Goal: Task Accomplishment & Management: Use online tool/utility

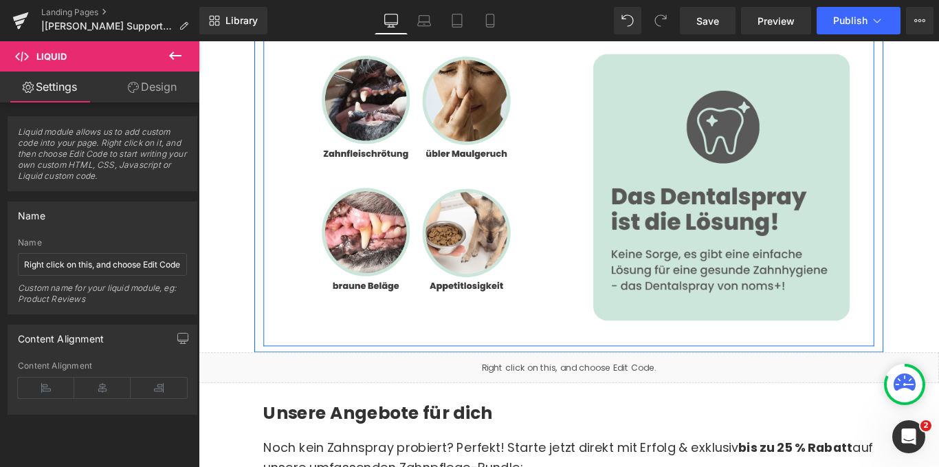
scroll to position [5540, 0]
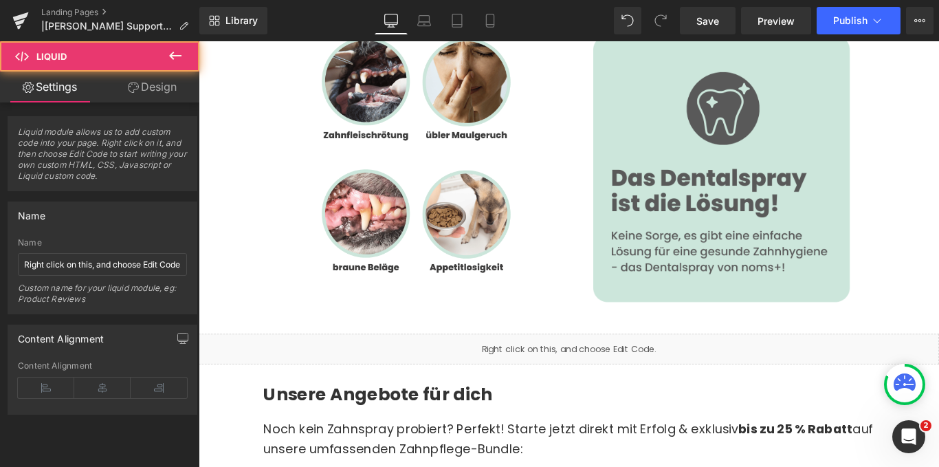
click at [570, 370] on div "Liquid" at bounding box center [614, 387] width 831 height 34
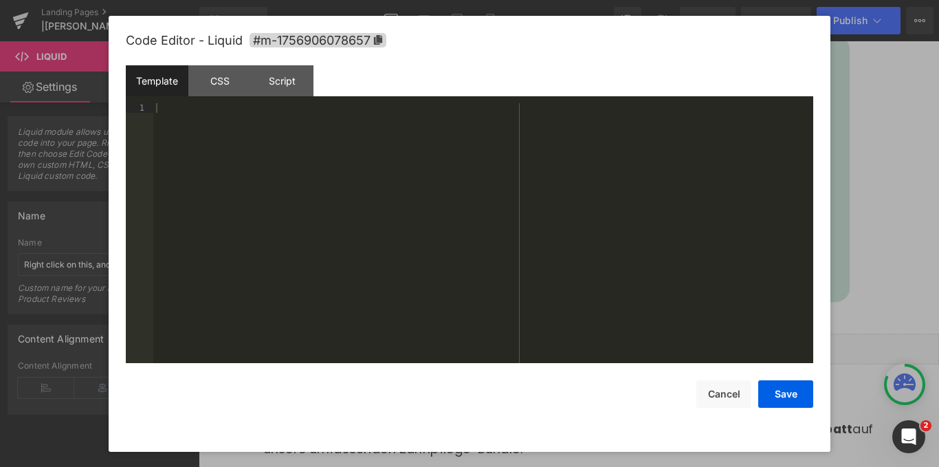
click at [535, 0] on div "Liquid You are previewing how the will restyle your page. You can not edit Elem…" at bounding box center [469, 0] width 939 height 0
click at [232, 145] on div at bounding box center [483, 242] width 660 height 279
click at [207, 85] on div "CSS" at bounding box center [219, 80] width 63 height 31
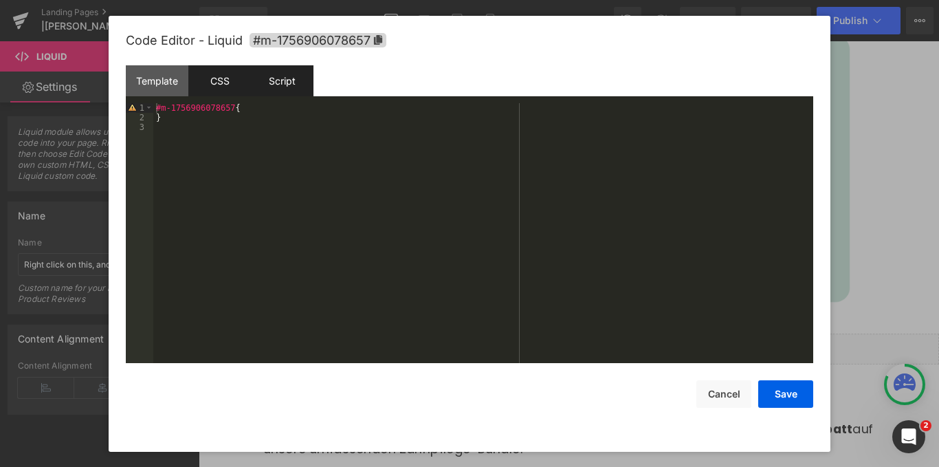
click at [287, 82] on div "Script" at bounding box center [282, 80] width 63 height 31
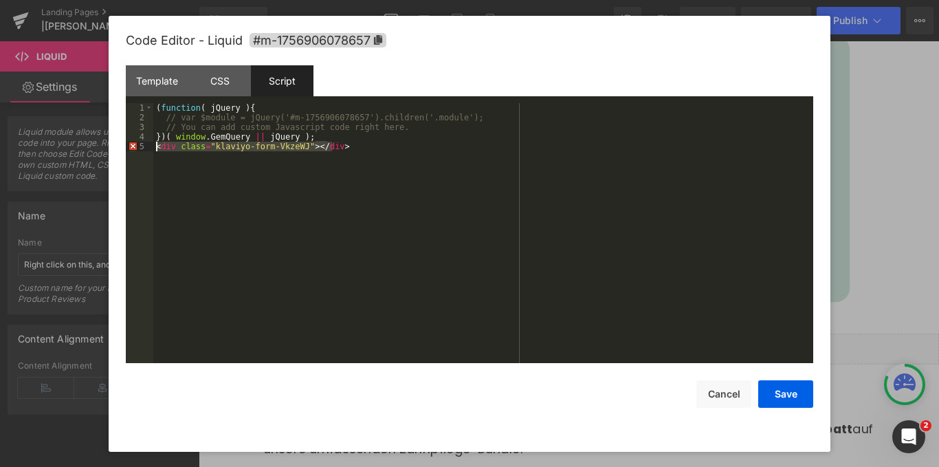
drag, startPoint x: 349, startPoint y: 144, endPoint x: 155, endPoint y: 150, distance: 194.6
click at [155, 150] on div "( function ( jQuery ) { // var $module = jQuery('#m-1756906078657').children('.…" at bounding box center [483, 242] width 660 height 279
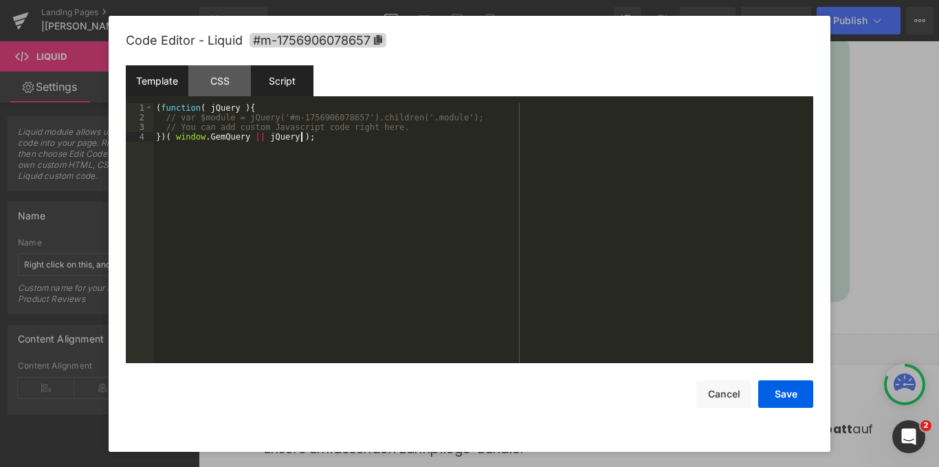
click at [175, 85] on div "Template" at bounding box center [157, 80] width 63 height 31
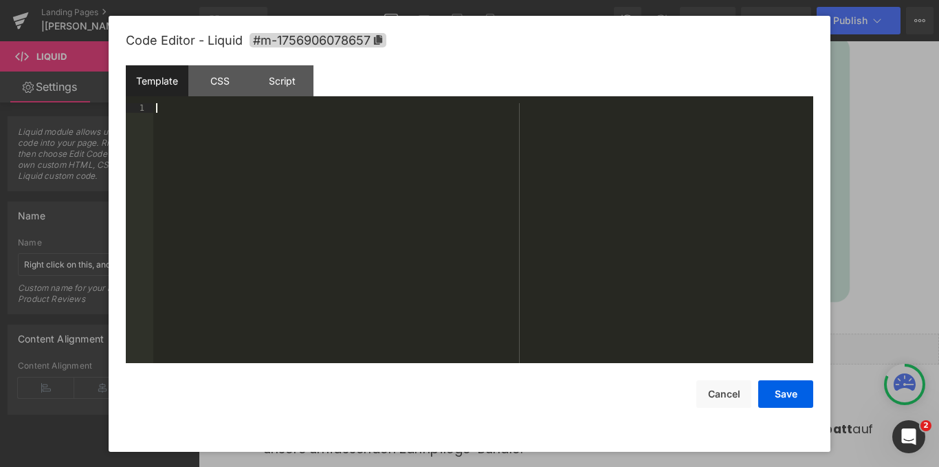
click at [188, 119] on div at bounding box center [483, 242] width 660 height 279
click at [795, 395] on button "Save" at bounding box center [785, 393] width 55 height 27
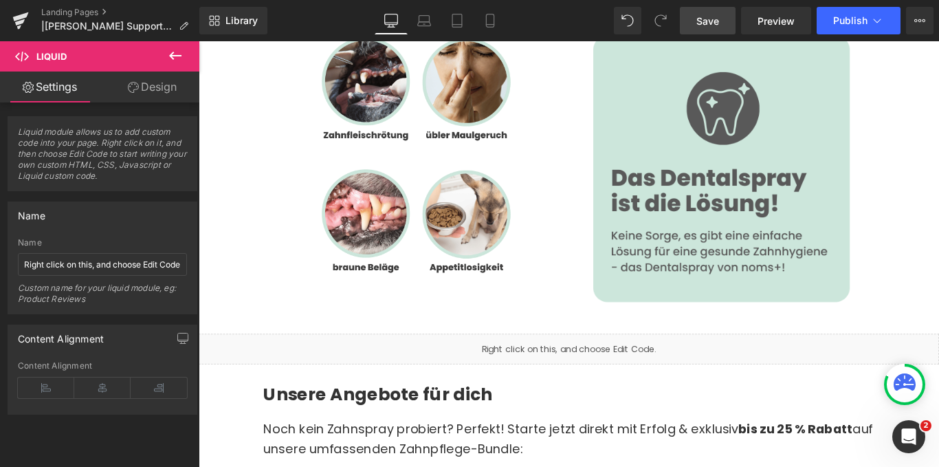
click at [697, 23] on span "Save" at bounding box center [707, 21] width 23 height 14
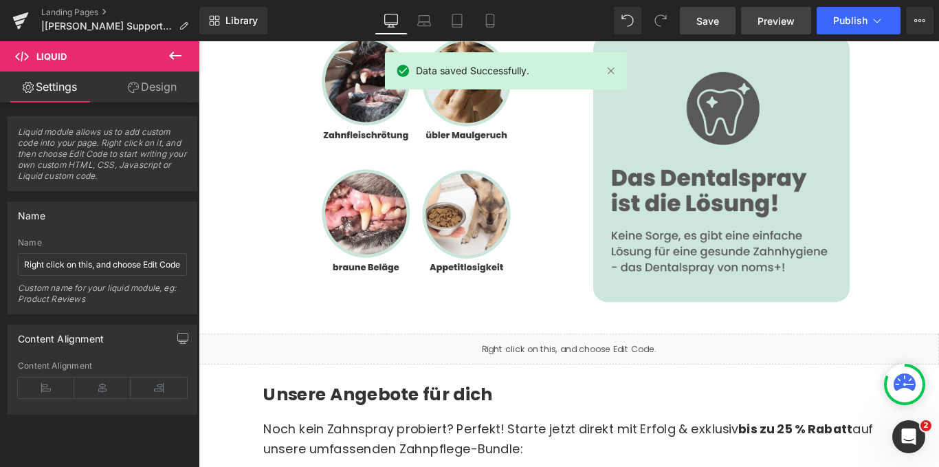
click at [775, 27] on span "Preview" at bounding box center [775, 21] width 37 height 14
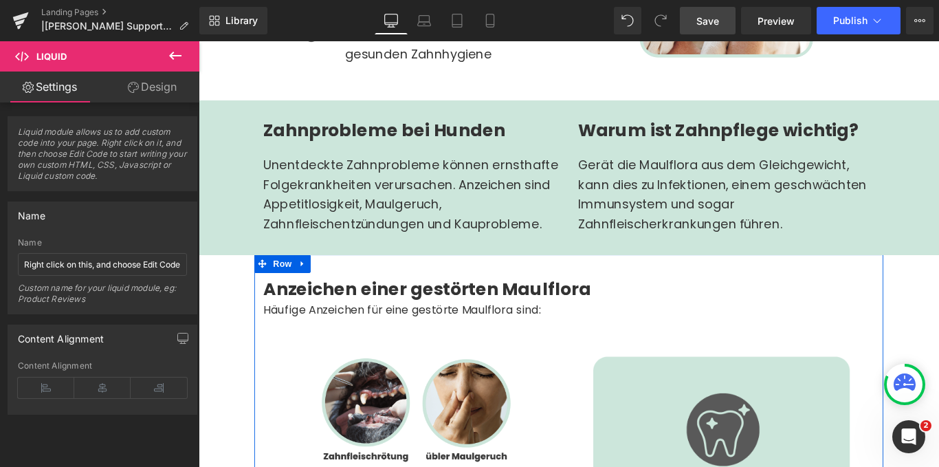
scroll to position [5127, 0]
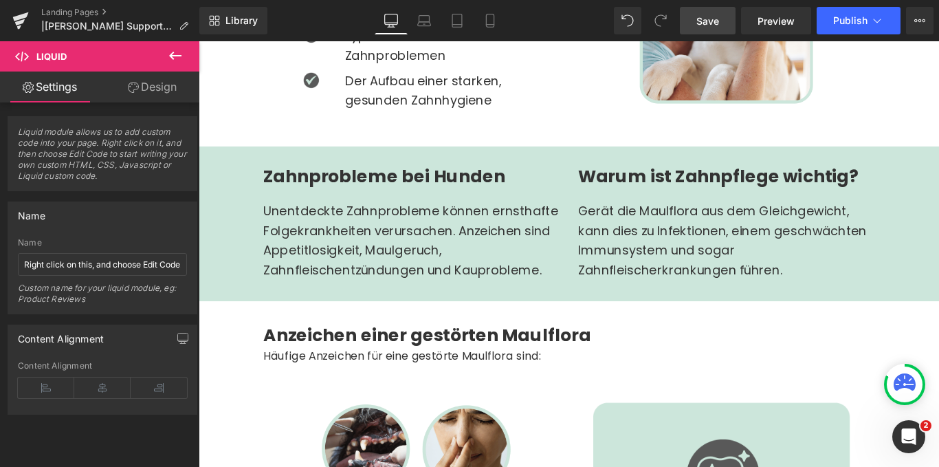
click at [175, 57] on icon at bounding box center [175, 55] width 16 height 16
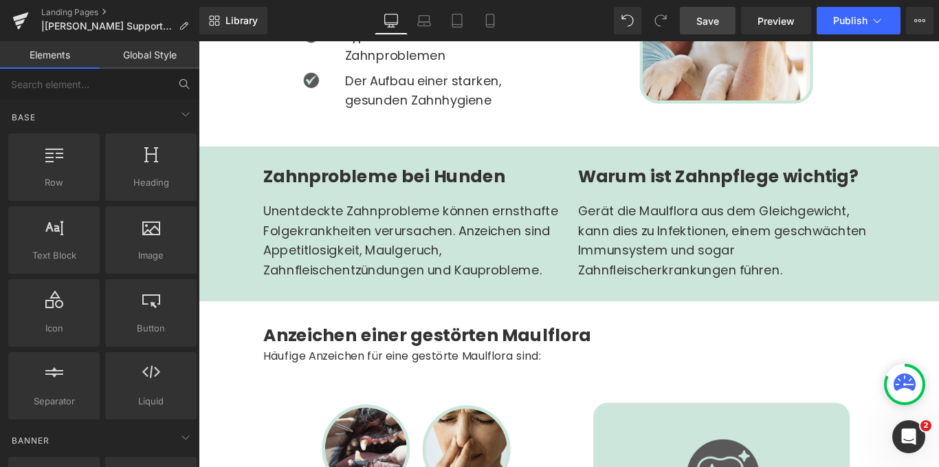
click at [178, 85] on icon at bounding box center [184, 84] width 12 height 12
click at [103, 85] on input "text" at bounding box center [84, 84] width 169 height 30
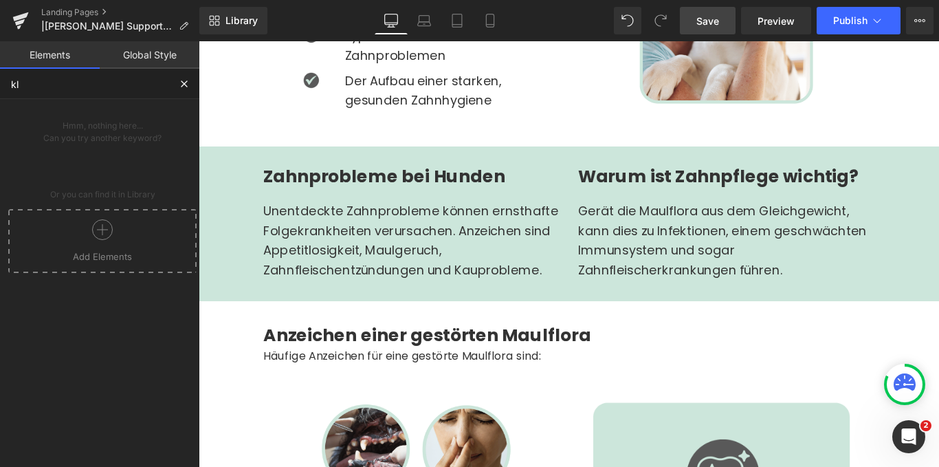
type input "k"
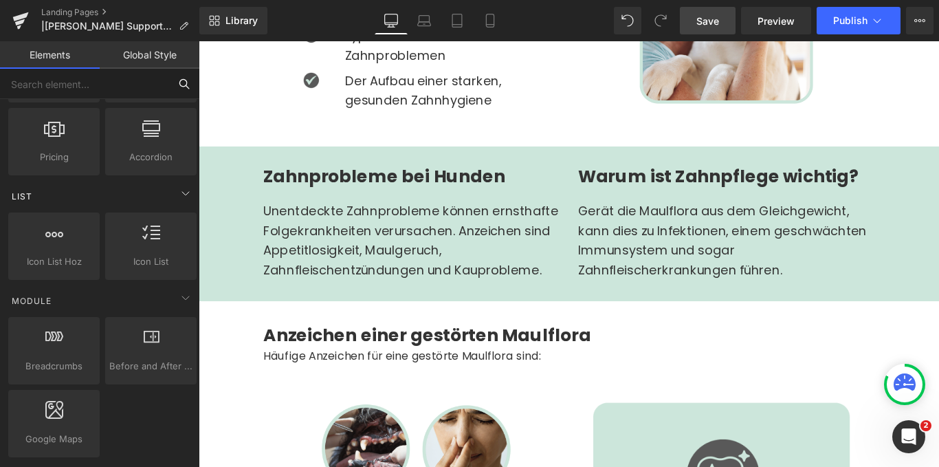
scroll to position [618, 0]
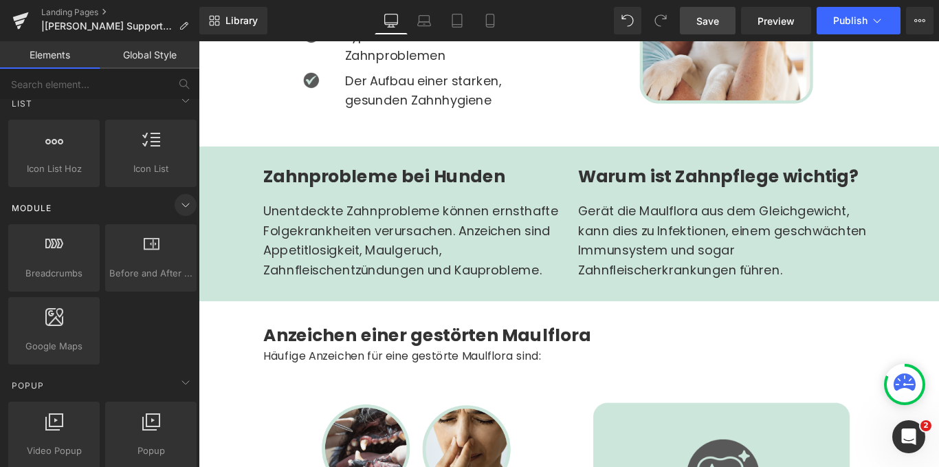
click at [182, 205] on icon at bounding box center [185, 204] width 7 height 3
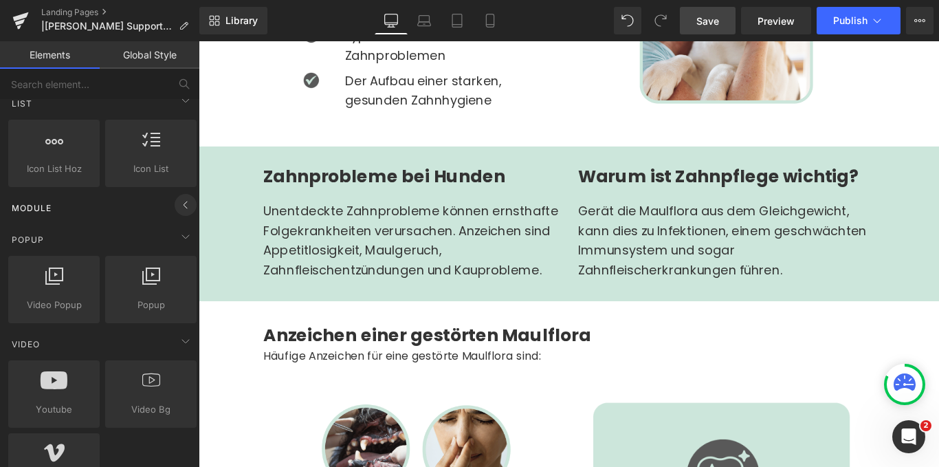
click at [181, 205] on icon at bounding box center [185, 205] width 16 height 16
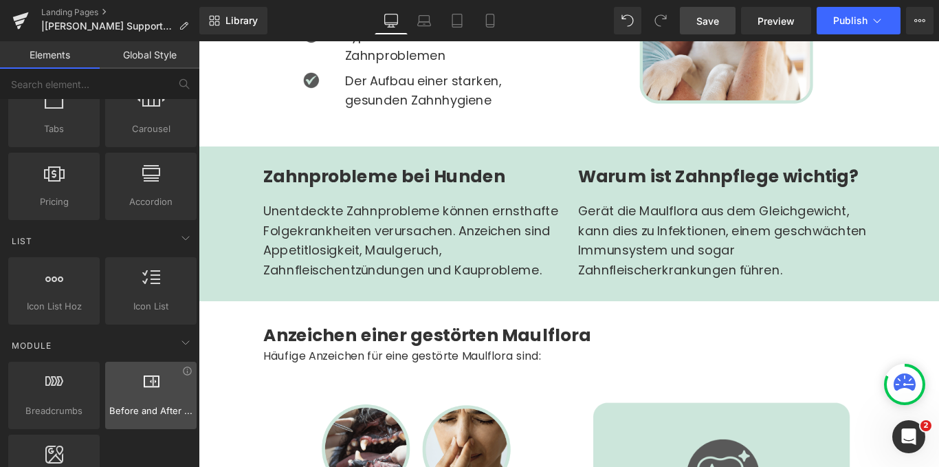
scroll to position [412, 0]
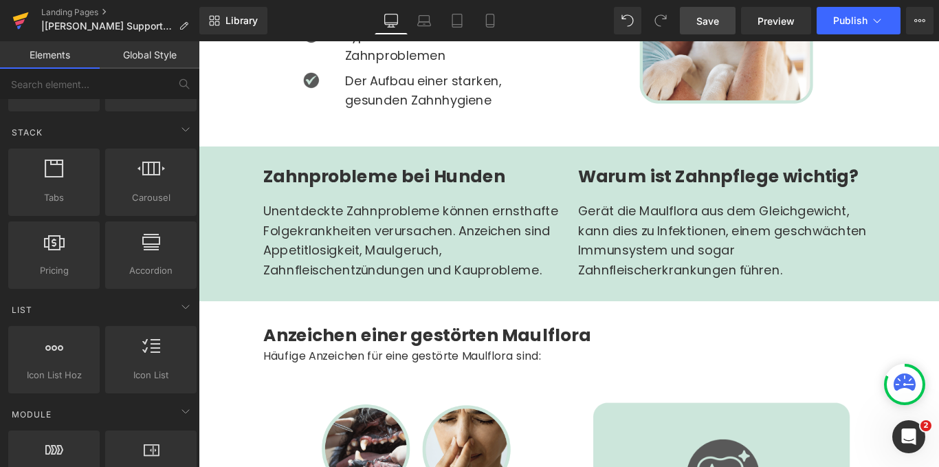
click at [27, 17] on icon at bounding box center [20, 20] width 16 height 34
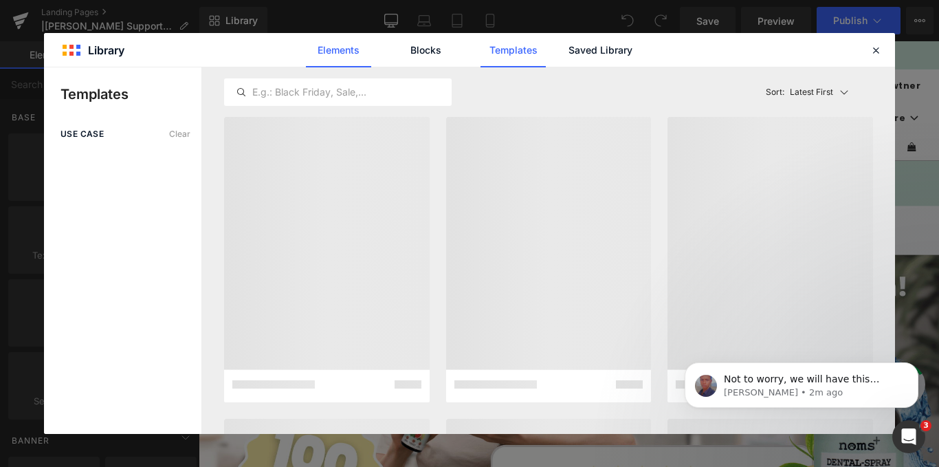
click at [480, 54] on link "Elements" at bounding box center [512, 50] width 65 height 34
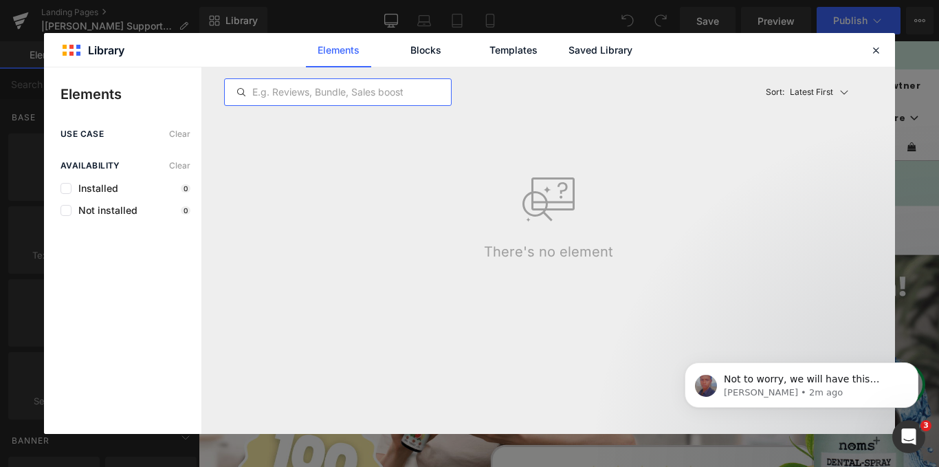
click at [322, 97] on input "text" at bounding box center [338, 92] width 226 height 16
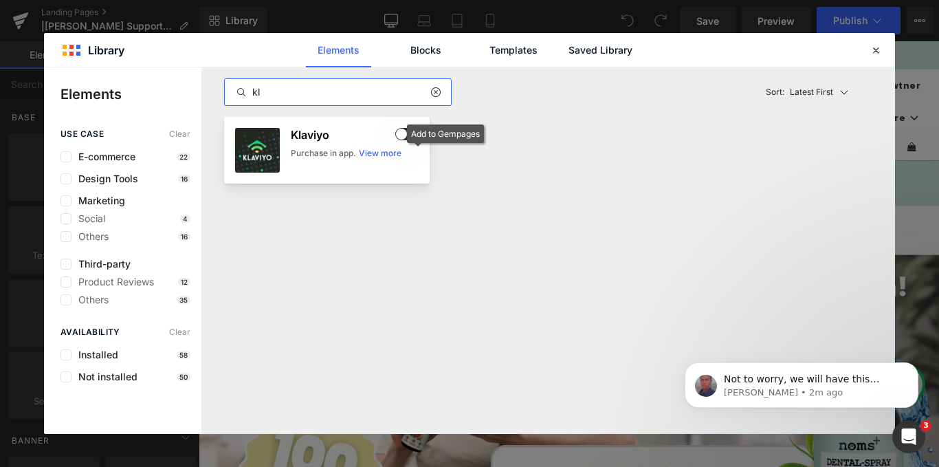
type input "kl"
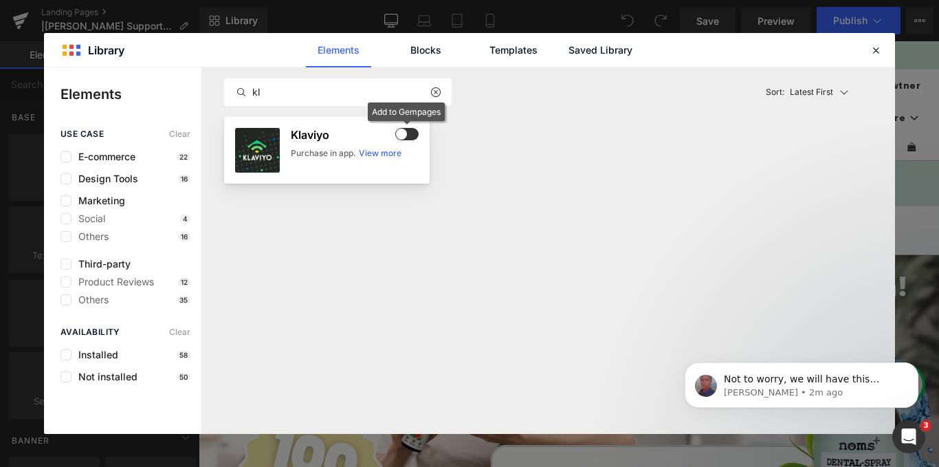
click at [415, 134] on span at bounding box center [406, 134] width 23 height 12
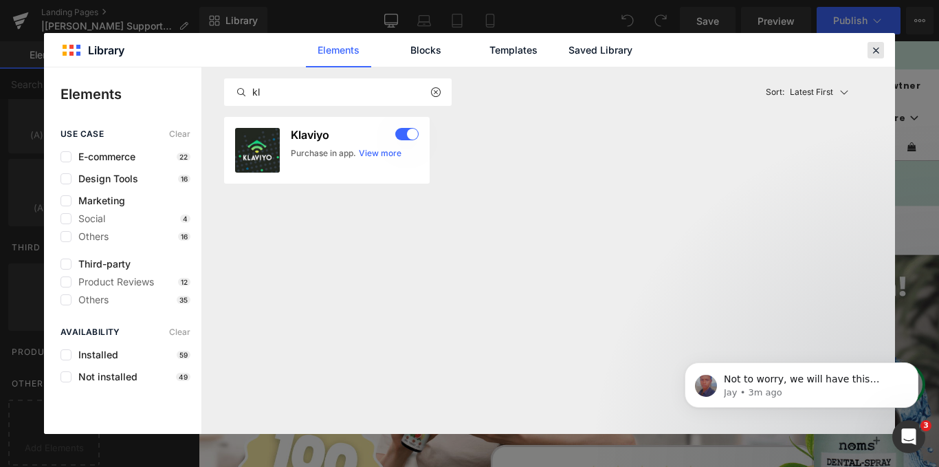
click at [873, 51] on icon at bounding box center [875, 50] width 12 height 12
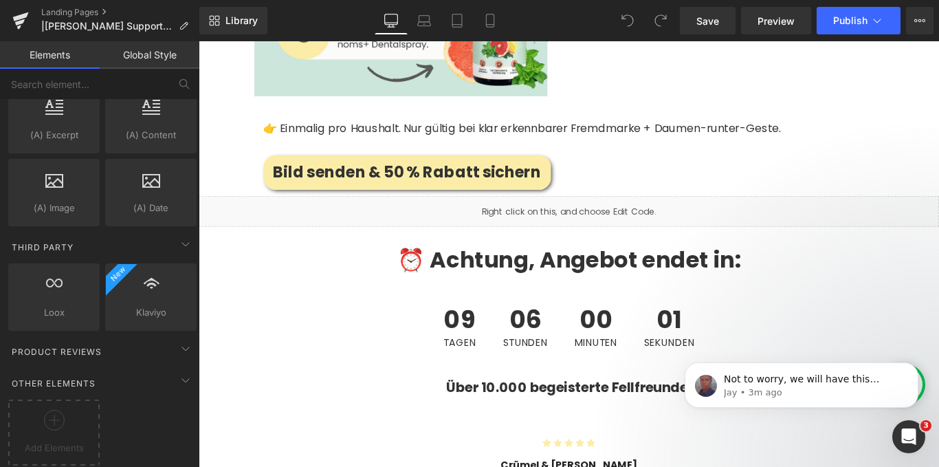
scroll to position [3229, 0]
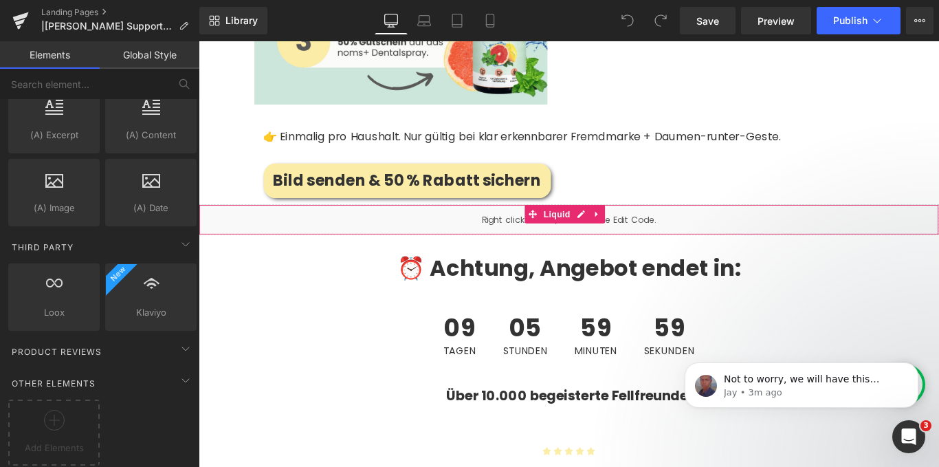
click at [523, 224] on div "Liquid" at bounding box center [614, 241] width 831 height 34
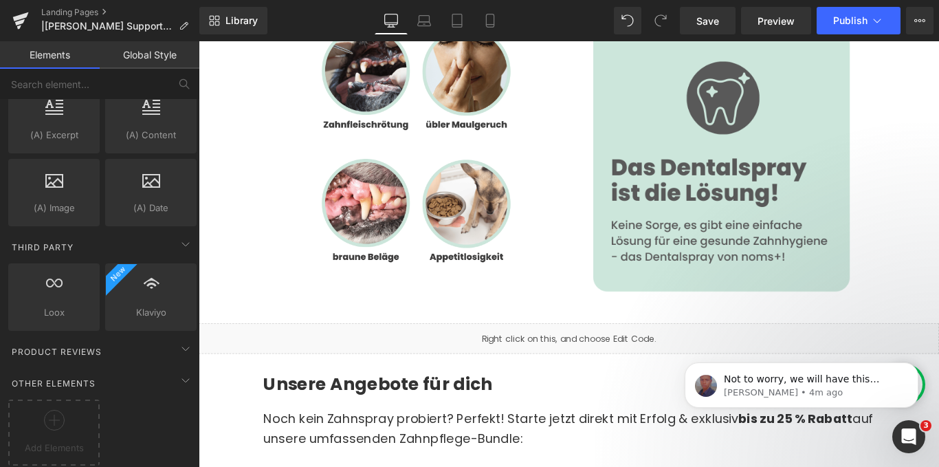
scroll to position [5634, 0]
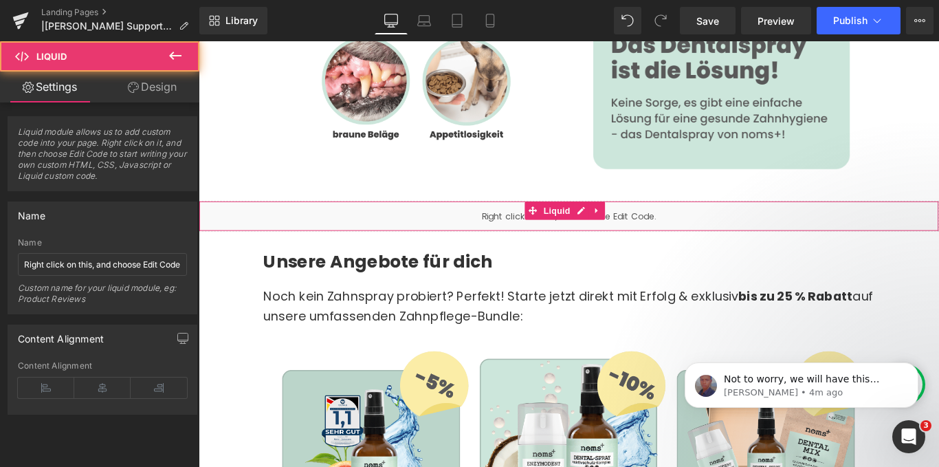
click at [519, 221] on div "Liquid" at bounding box center [614, 238] width 831 height 34
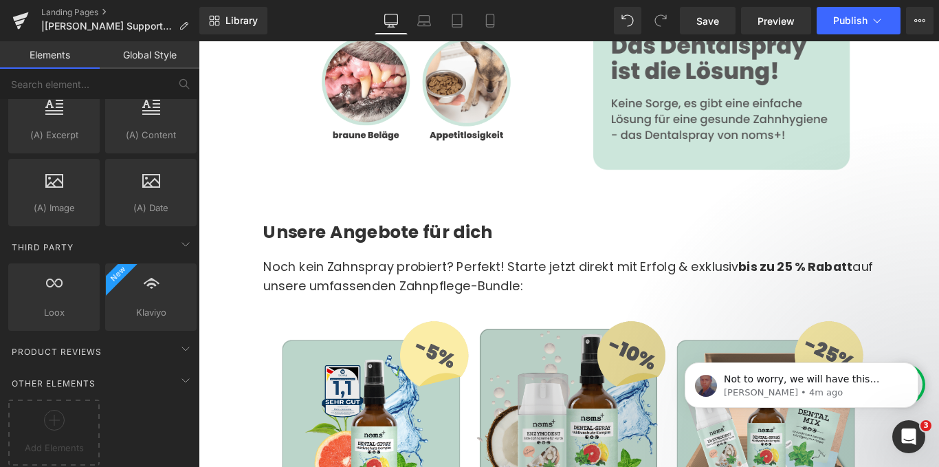
drag, startPoint x: 674, startPoint y: 384, endPoint x: 509, endPoint y: 379, distance: 165.0
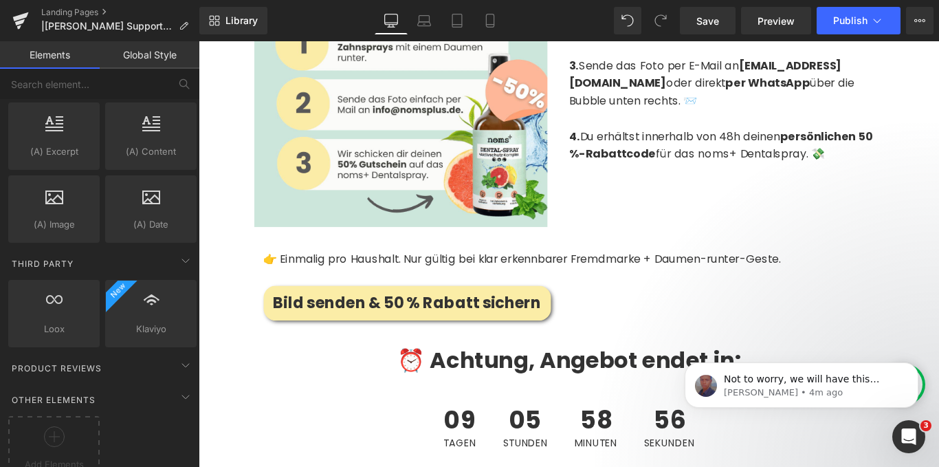
scroll to position [2736, 0]
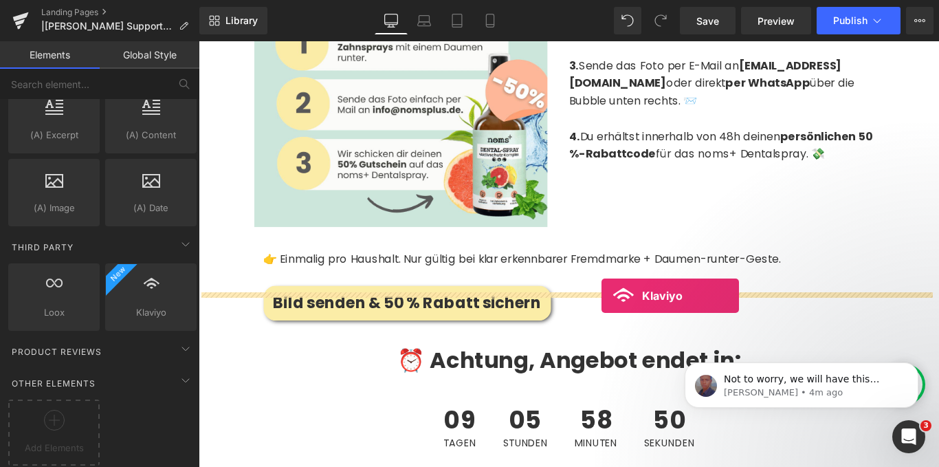
drag, startPoint x: 333, startPoint y: 331, endPoint x: 651, endPoint y: 327, distance: 317.5
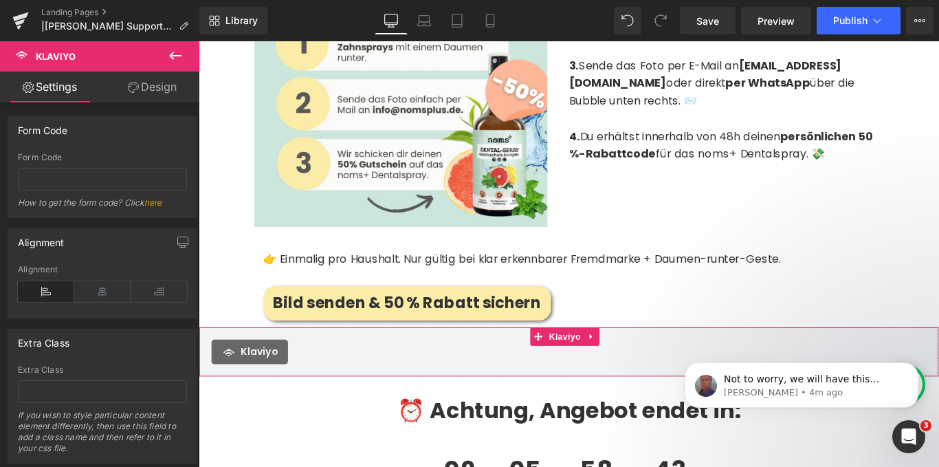
click at [155, 83] on link "Design" at bounding box center [152, 86] width 100 height 31
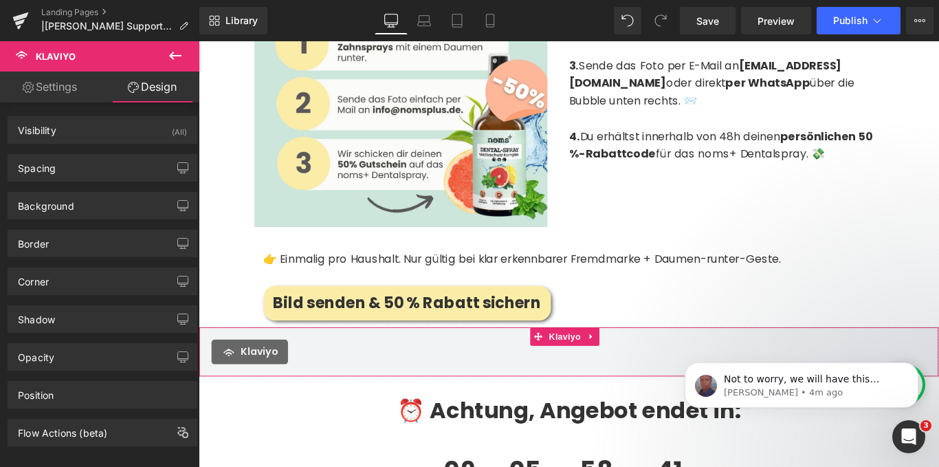
click at [63, 85] on link "Settings" at bounding box center [50, 86] width 100 height 31
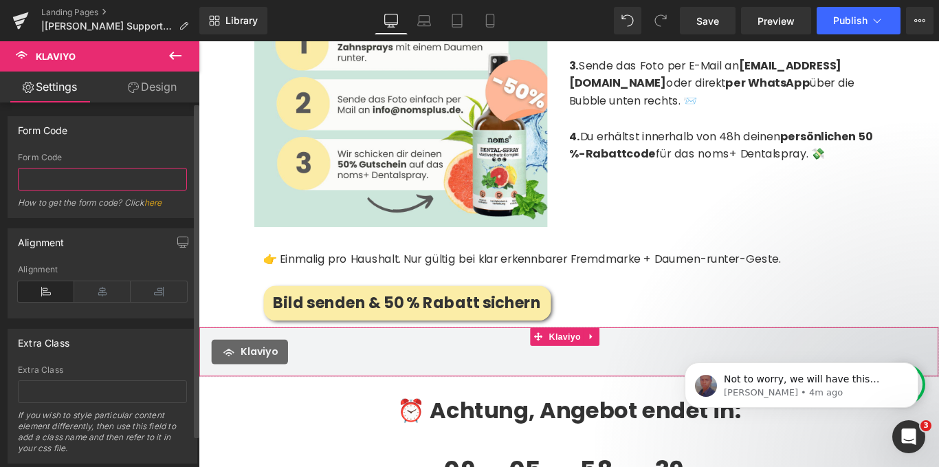
click at [75, 176] on input "text" at bounding box center [102, 179] width 169 height 23
paste input "<div class="klaviyo-form-VDtZGZ"></div>"
click at [120, 221] on div "Alignment Left Center Right Alignment" at bounding box center [102, 268] width 205 height 100
drag, startPoint x: 63, startPoint y: 182, endPoint x: 23, endPoint y: 177, distance: 39.5
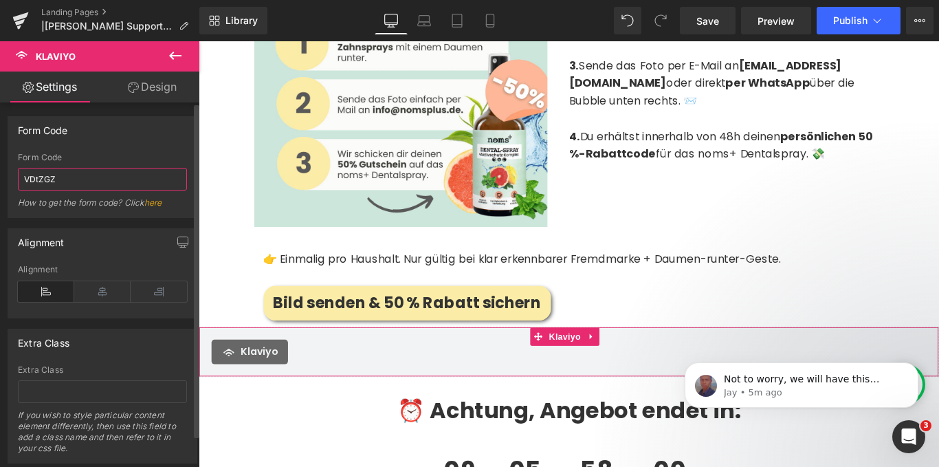
click at [23, 177] on input "VDtZGZ" at bounding box center [102, 179] width 169 height 23
paste input "klaviyo-form-VkzeWJ"
drag, startPoint x: 78, startPoint y: 180, endPoint x: 24, endPoint y: 181, distance: 53.6
click at [24, 181] on input "klaviyo-form-VkzeWJ" at bounding box center [102, 179] width 169 height 23
click at [102, 148] on div "Form Code VkzeWJ Form Code VkzeWJ How to get the form code? Click here" at bounding box center [103, 167] width 190 height 102
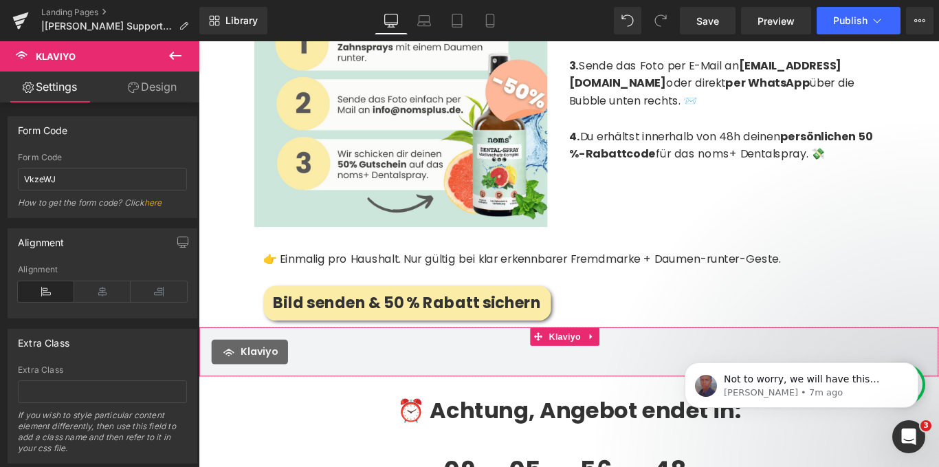
click at [328, 376] on div "Klaviyo" at bounding box center [614, 389] width 803 height 27
click at [93, 291] on icon at bounding box center [102, 291] width 56 height 21
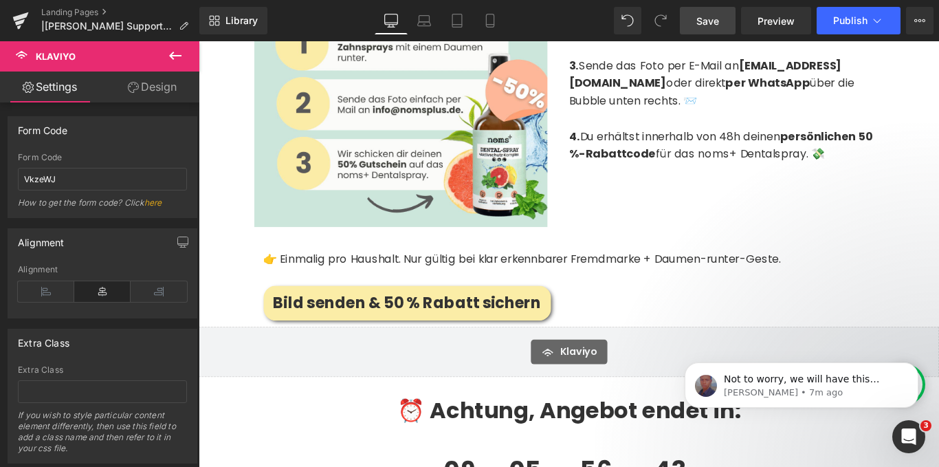
click at [703, 19] on span "Save" at bounding box center [707, 21] width 23 height 14
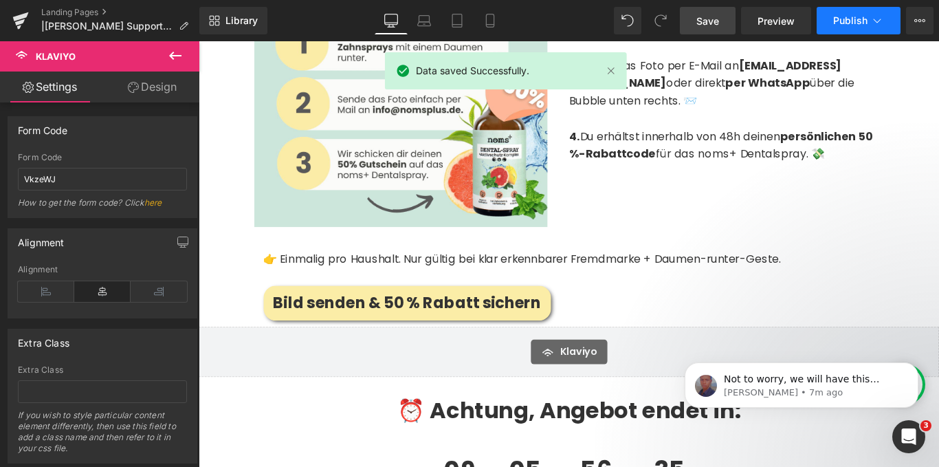
click at [827, 19] on button "Publish" at bounding box center [858, 20] width 84 height 27
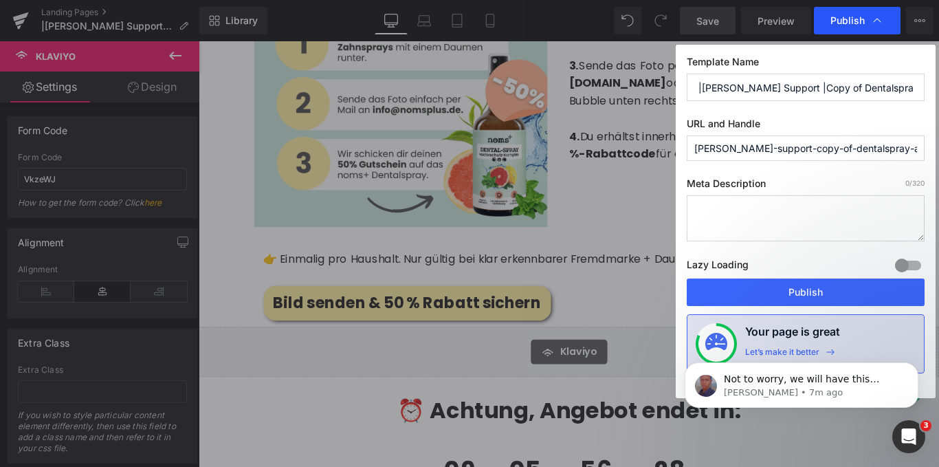
click at [840, 23] on span "Publish" at bounding box center [847, 20] width 34 height 12
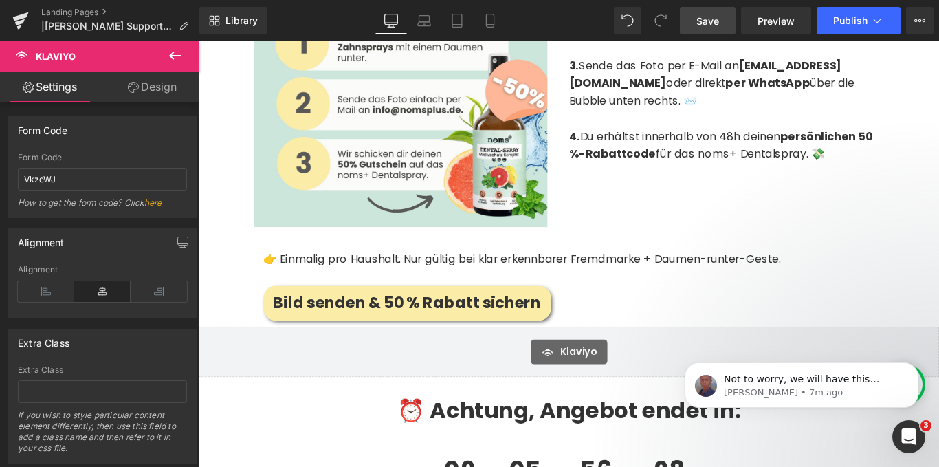
click at [840, 23] on span "Publish" at bounding box center [850, 20] width 34 height 11
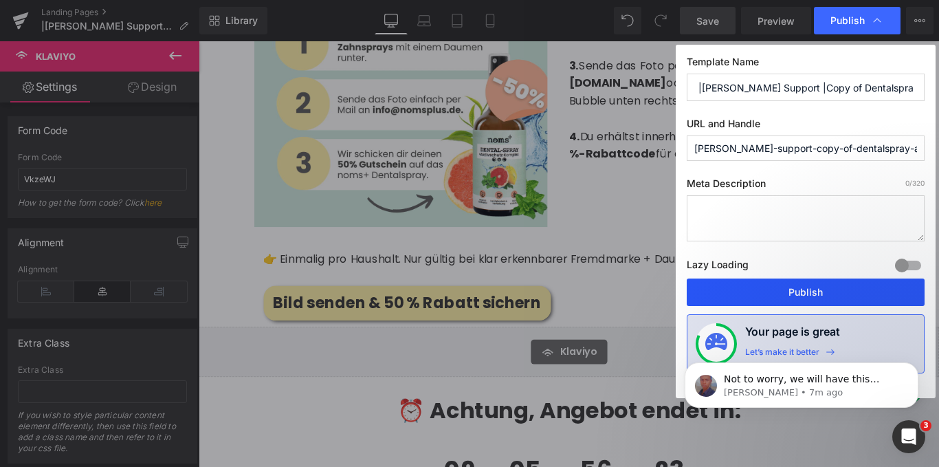
click at [791, 300] on button "Publish" at bounding box center [805, 291] width 238 height 27
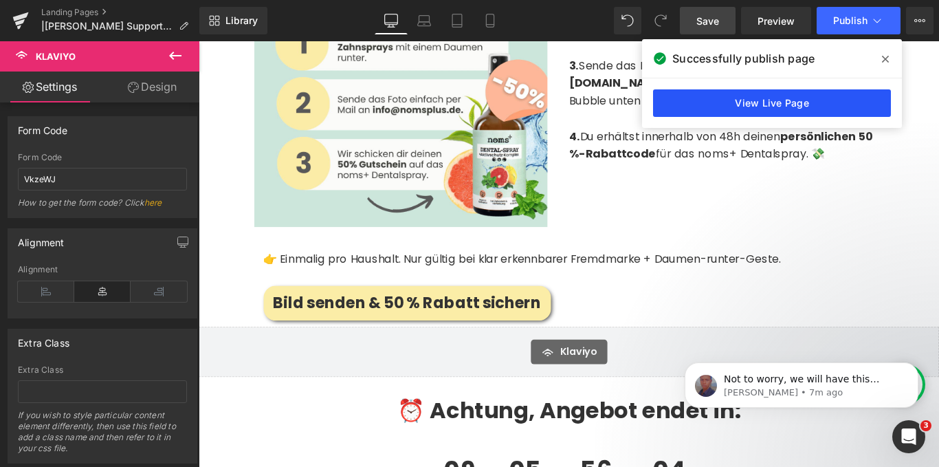
click at [773, 106] on link "View Live Page" at bounding box center [772, 102] width 238 height 27
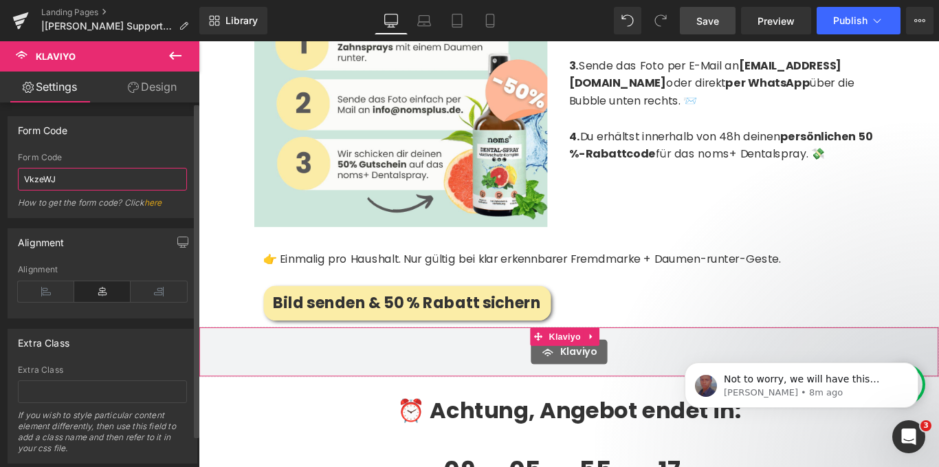
drag, startPoint x: 65, startPoint y: 179, endPoint x: 0, endPoint y: 179, distance: 64.6
click at [0, 179] on div "Form Code VkzeWJ Form Code VkzeWJ How to get the form code? Click here" at bounding box center [102, 162] width 205 height 112
paste input "<div class="klaviyo-form-VDtZGZ"></div>"
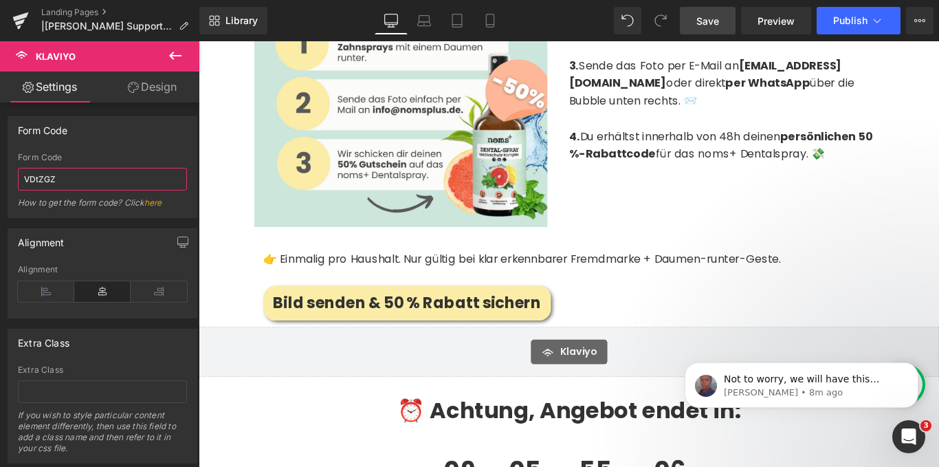
type input "VDtZGZ"
click at [713, 24] on span "Save" at bounding box center [707, 21] width 23 height 14
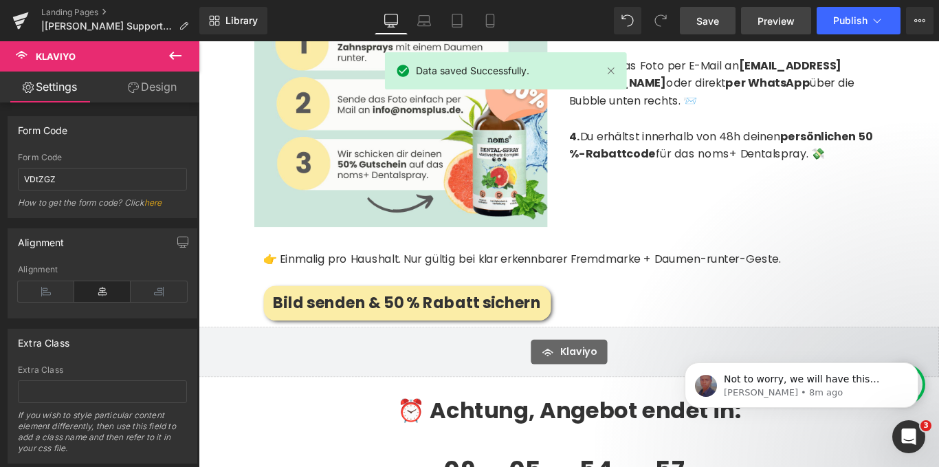
click at [784, 18] on span "Preview" at bounding box center [775, 21] width 37 height 14
